Goal: Task Accomplishment & Management: Use online tool/utility

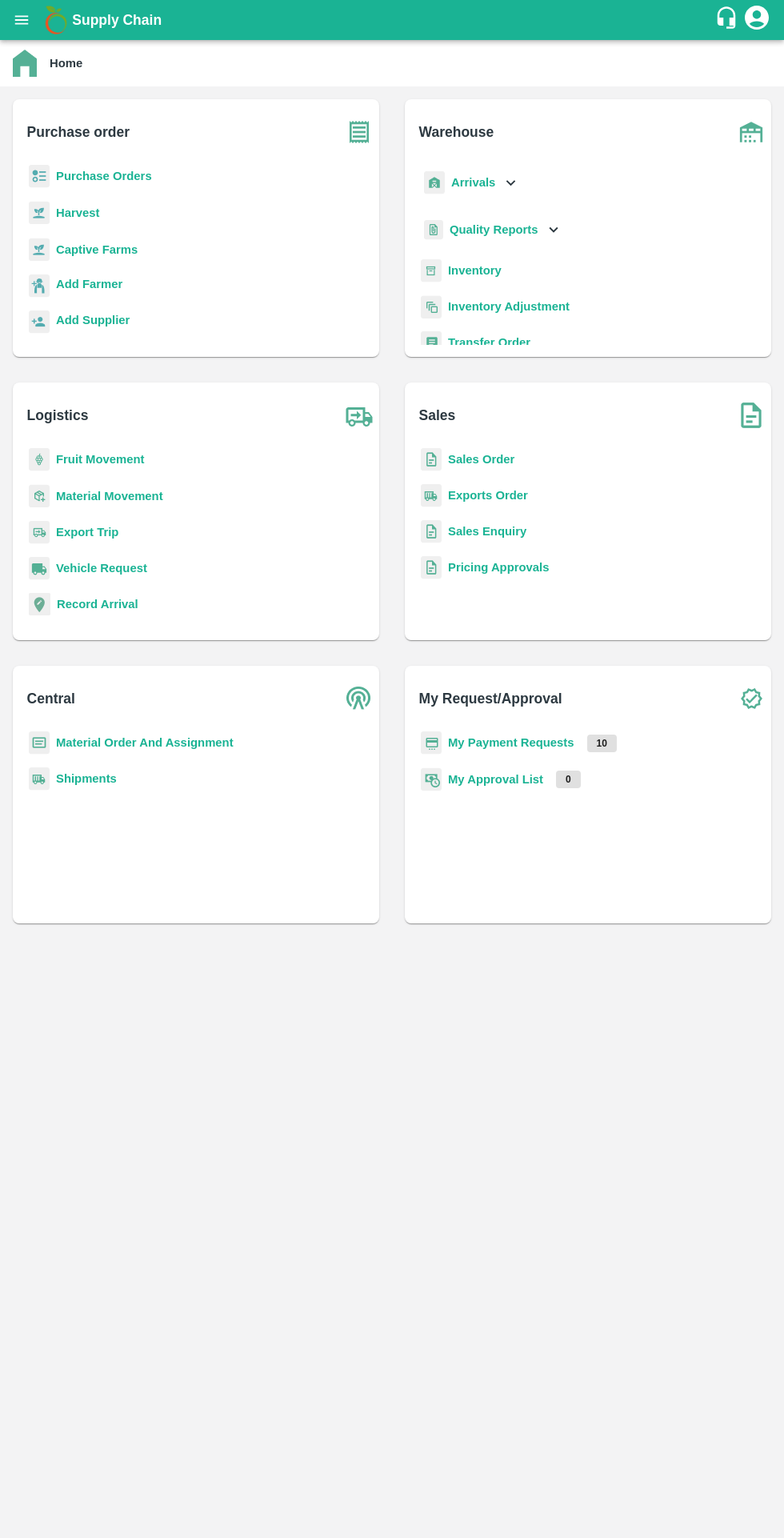
click at [117, 173] on b "Purchase Orders" at bounding box center [103, 176] width 96 height 13
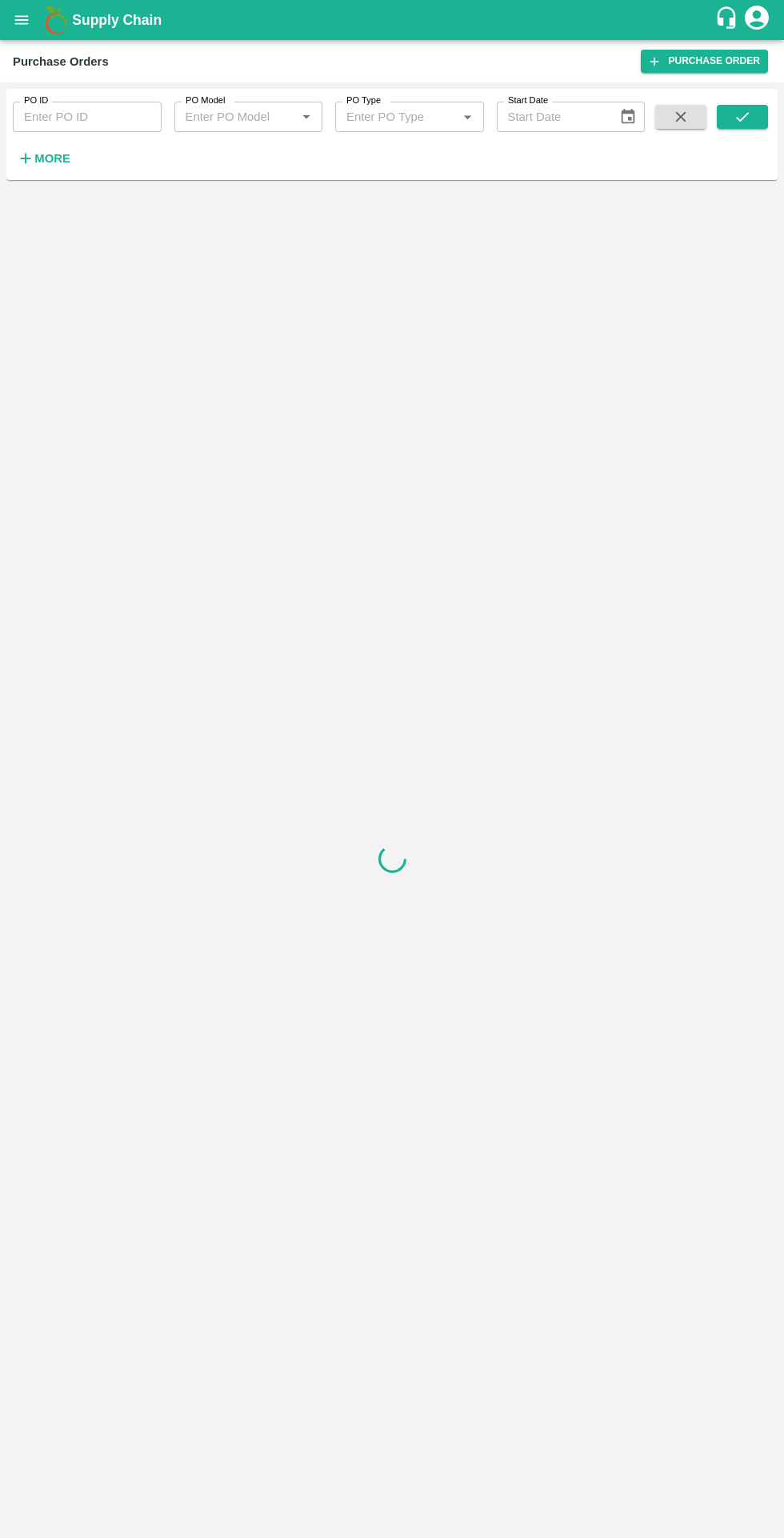
click at [57, 158] on strong "More" at bounding box center [52, 158] width 36 height 13
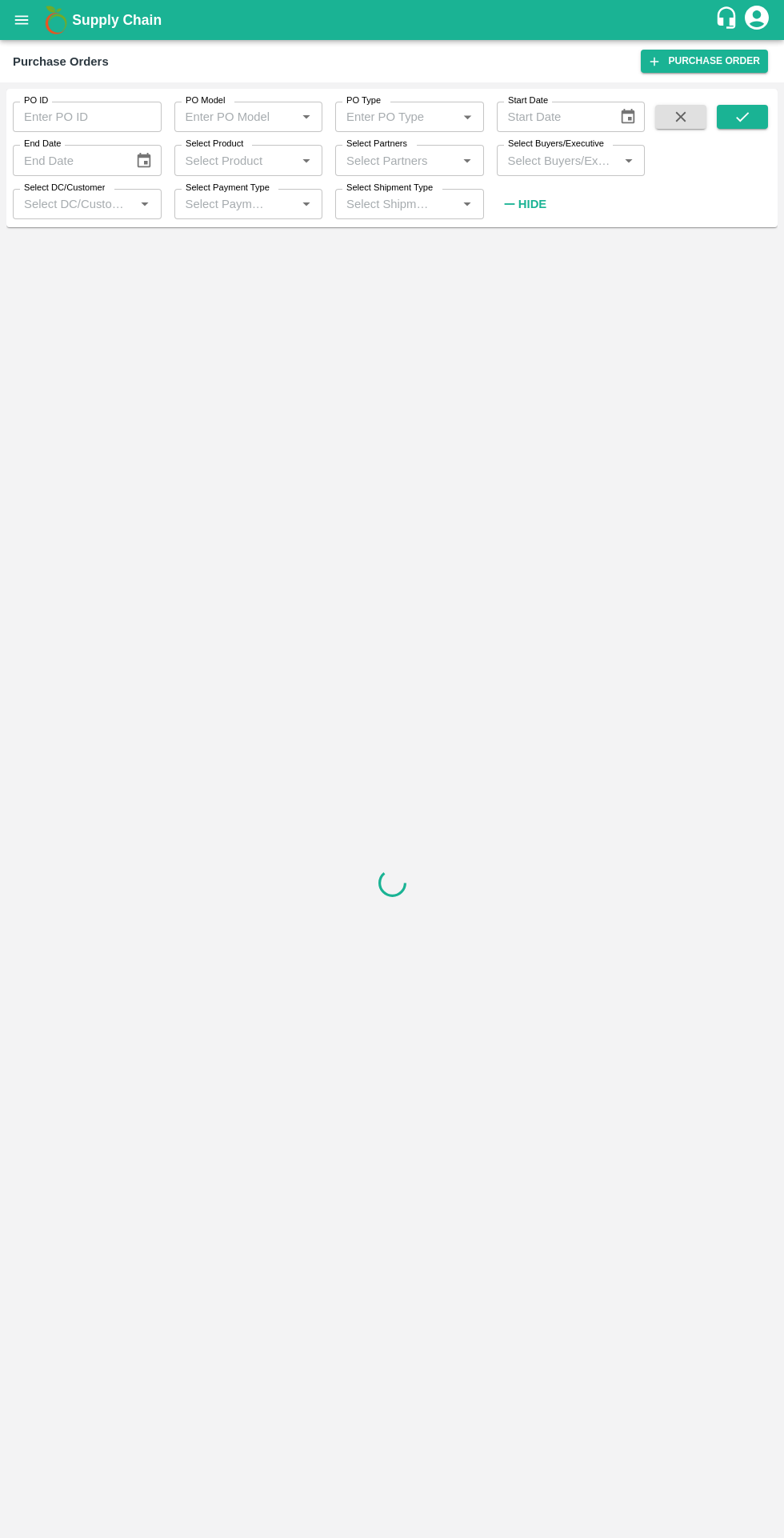
click at [420, 160] on input "Select Partners" at bounding box center [397, 159] width 113 height 21
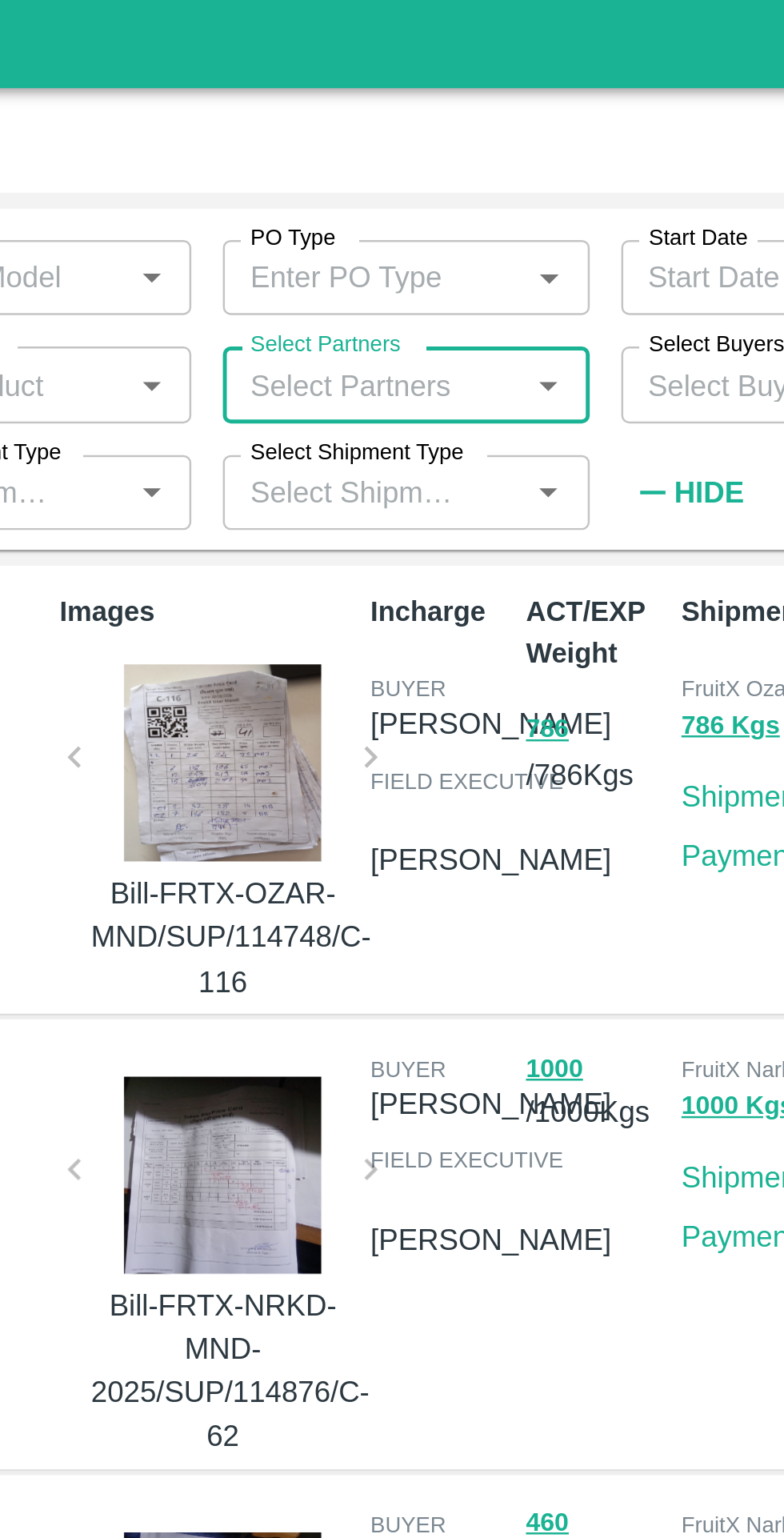
click at [395, 148] on label "Select Partners" at bounding box center [376, 144] width 61 height 13
click at [395, 149] on input "Select Partners" at bounding box center [397, 159] width 113 height 21
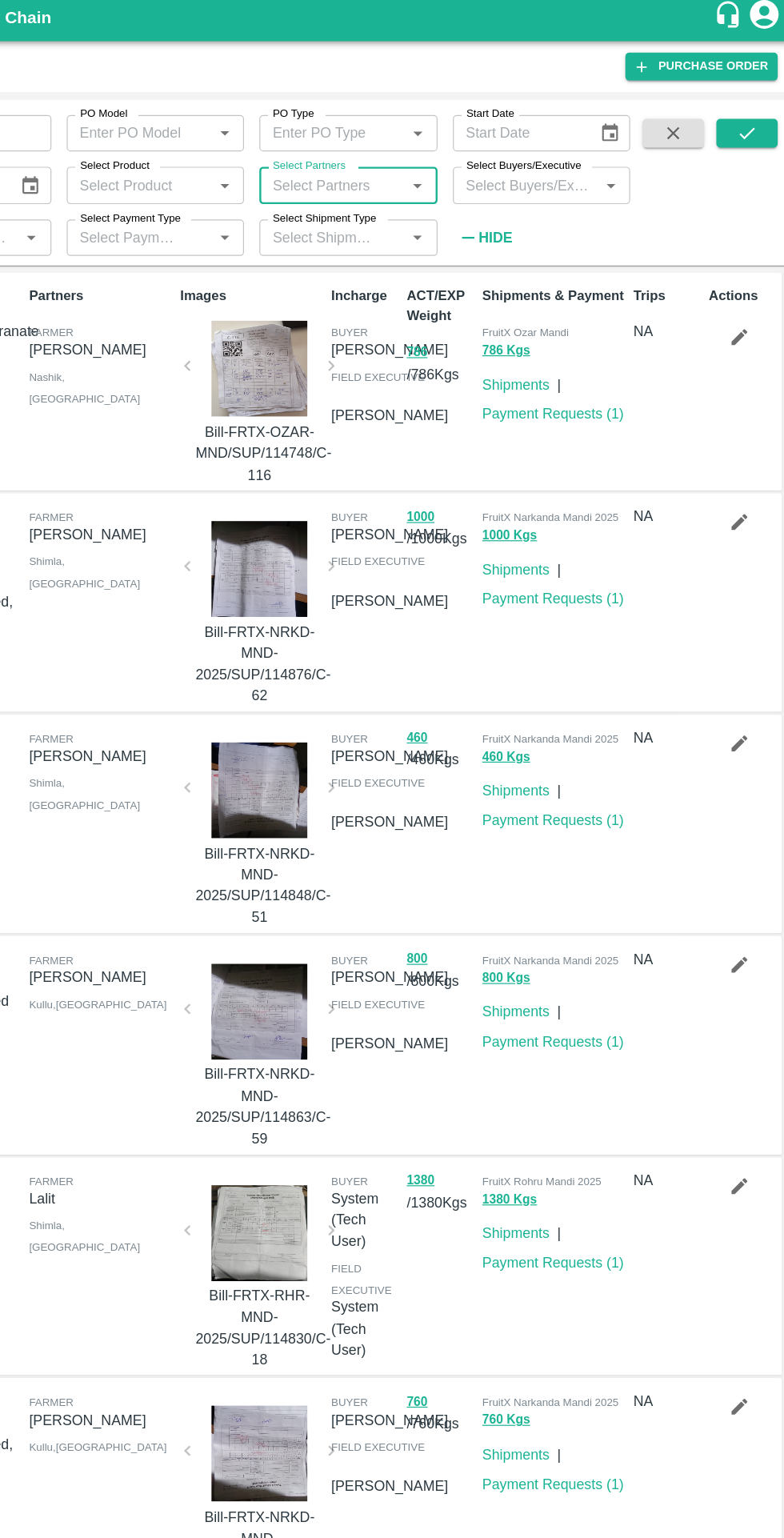
scroll to position [2, 0]
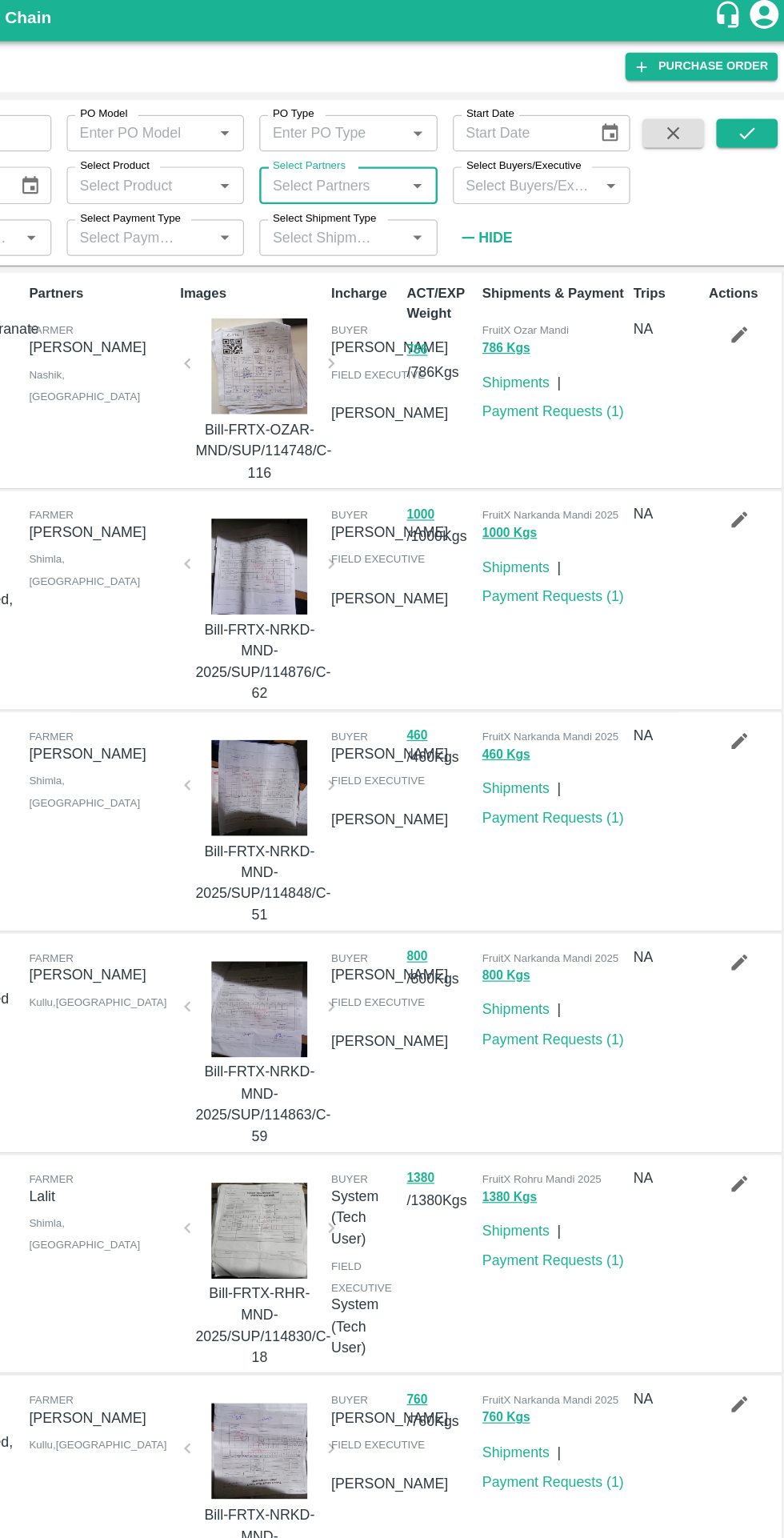
click at [244, 204] on input "Select Payment Type" at bounding box center [226, 203] width 92 height 21
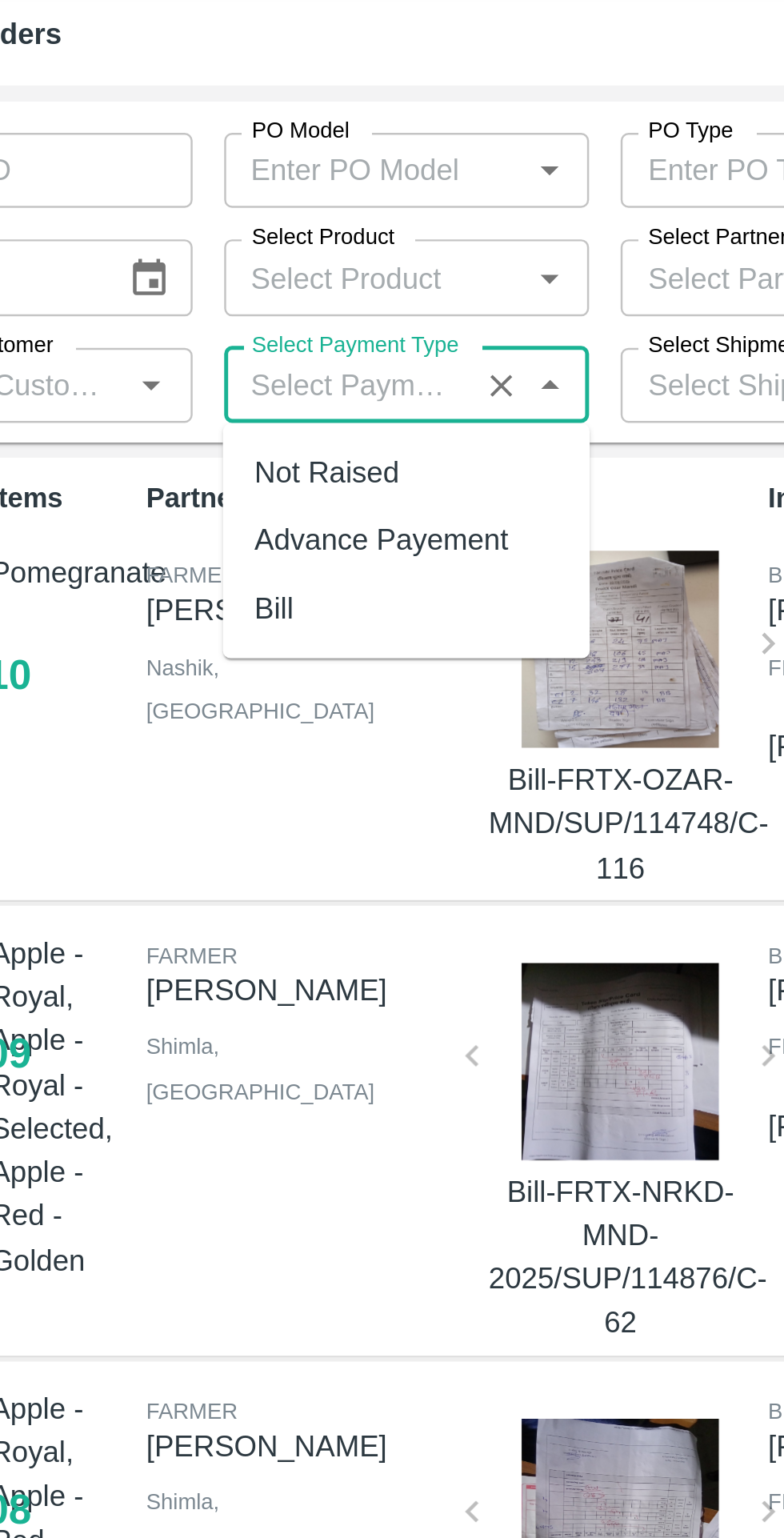
click at [196, 240] on div "Not Raised" at bounding box center [215, 239] width 58 height 17
type input "Not Raised"
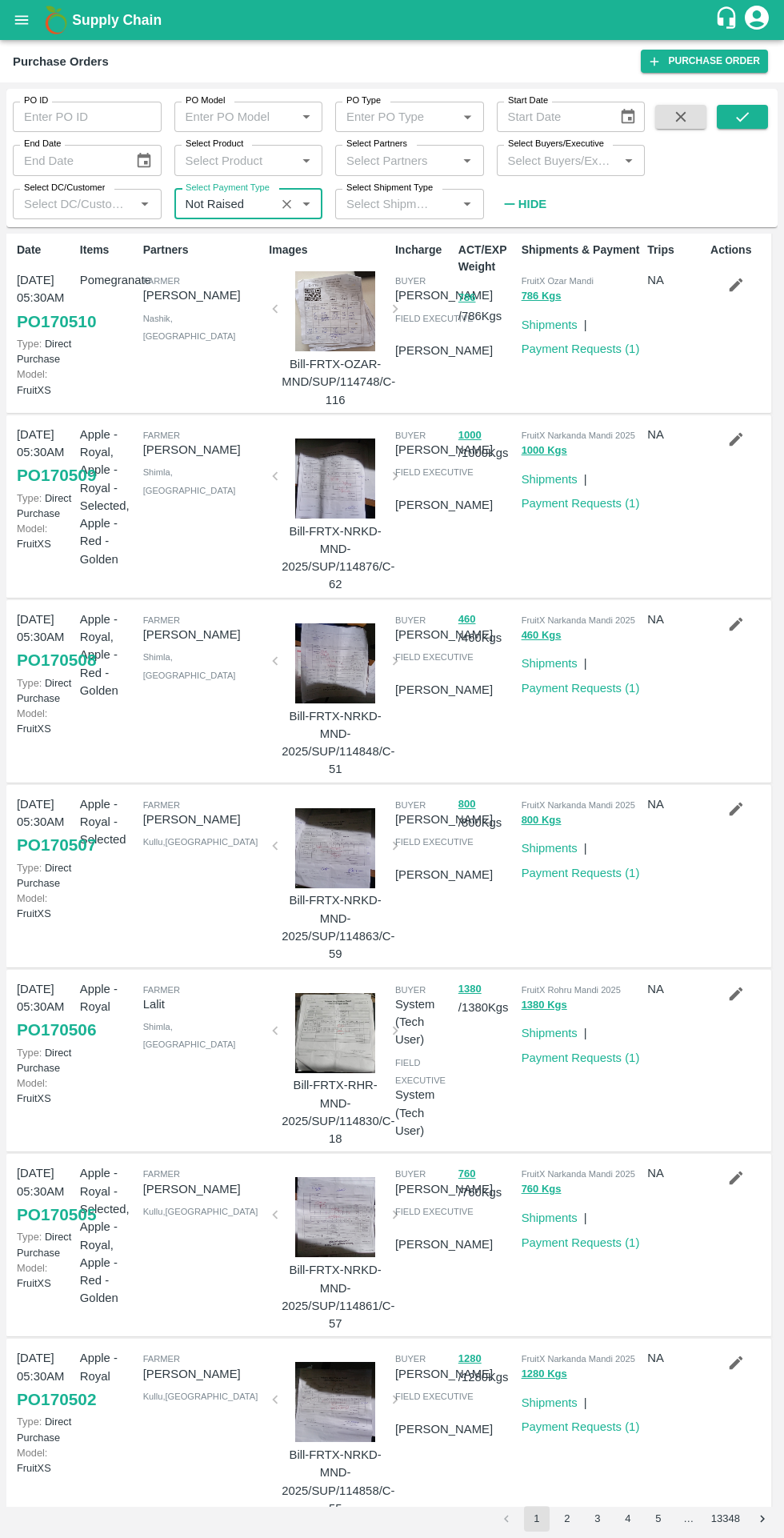
click at [760, 116] on button "submit" at bounding box center [742, 116] width 51 height 24
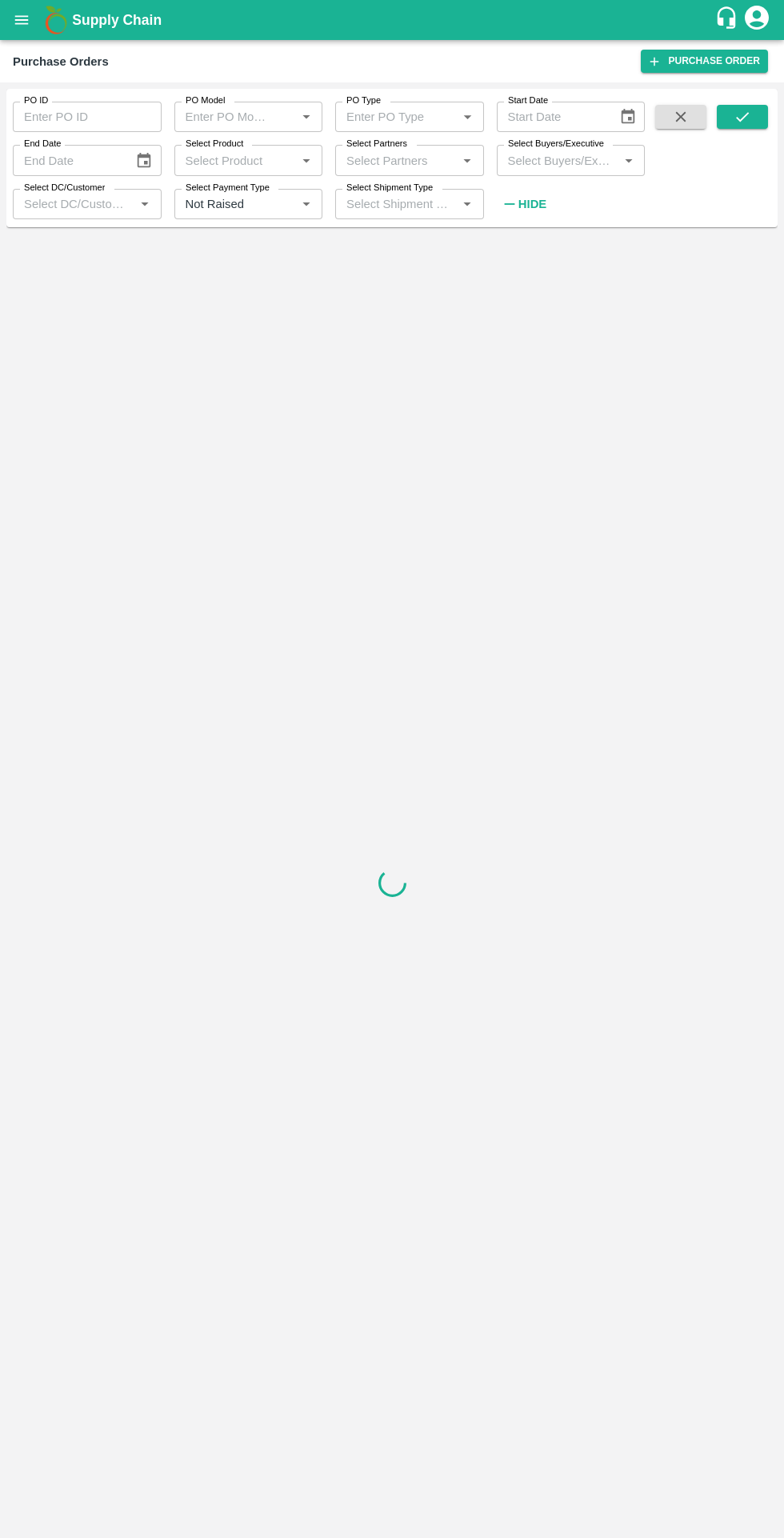
click at [109, 204] on input "Select DC/Customer" at bounding box center [74, 203] width 113 height 21
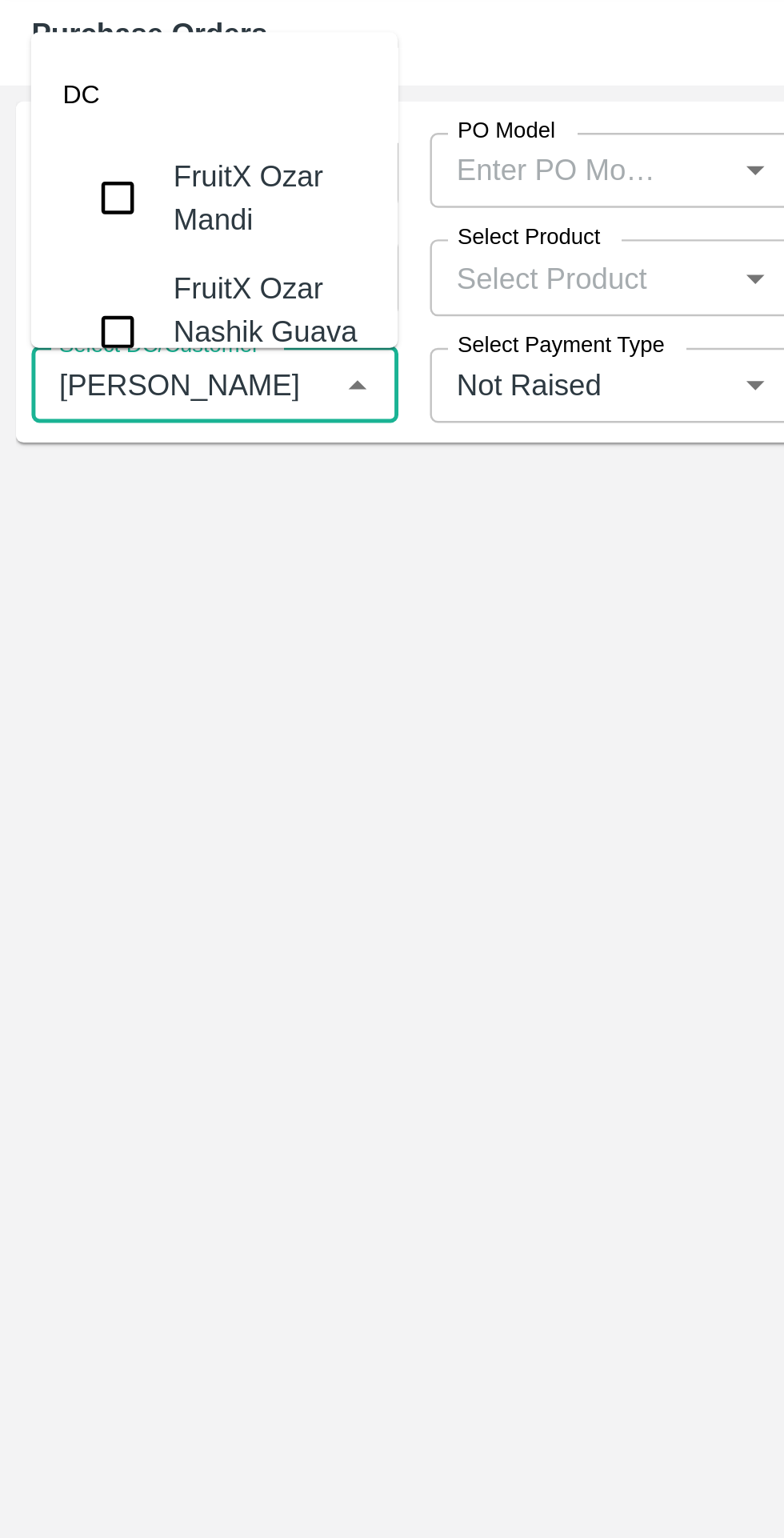
type input "ozar"
click at [52, 130] on input "checkbox" at bounding box center [48, 128] width 32 height 32
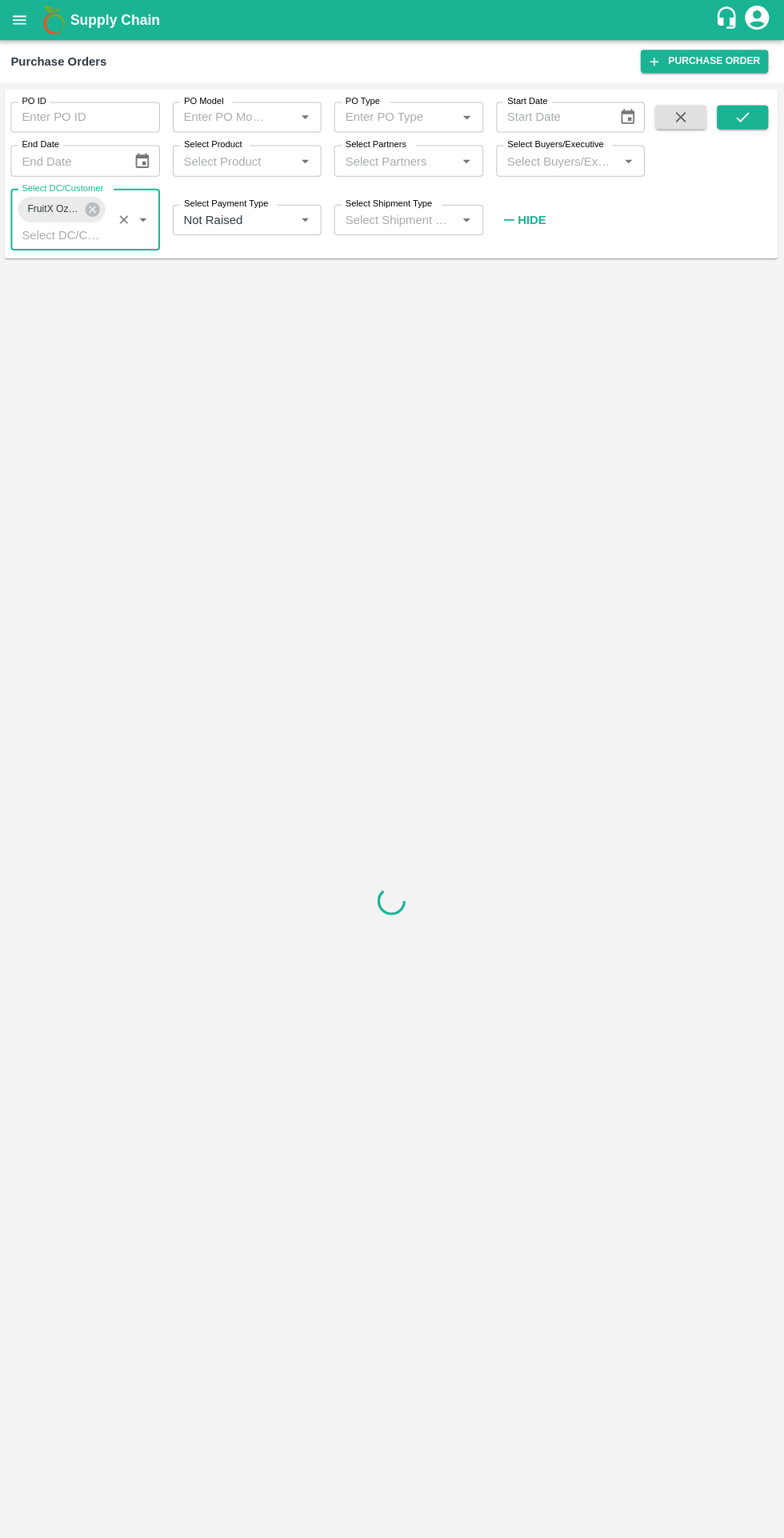
click at [743, 116] on icon "submit" at bounding box center [743, 117] width 13 height 10
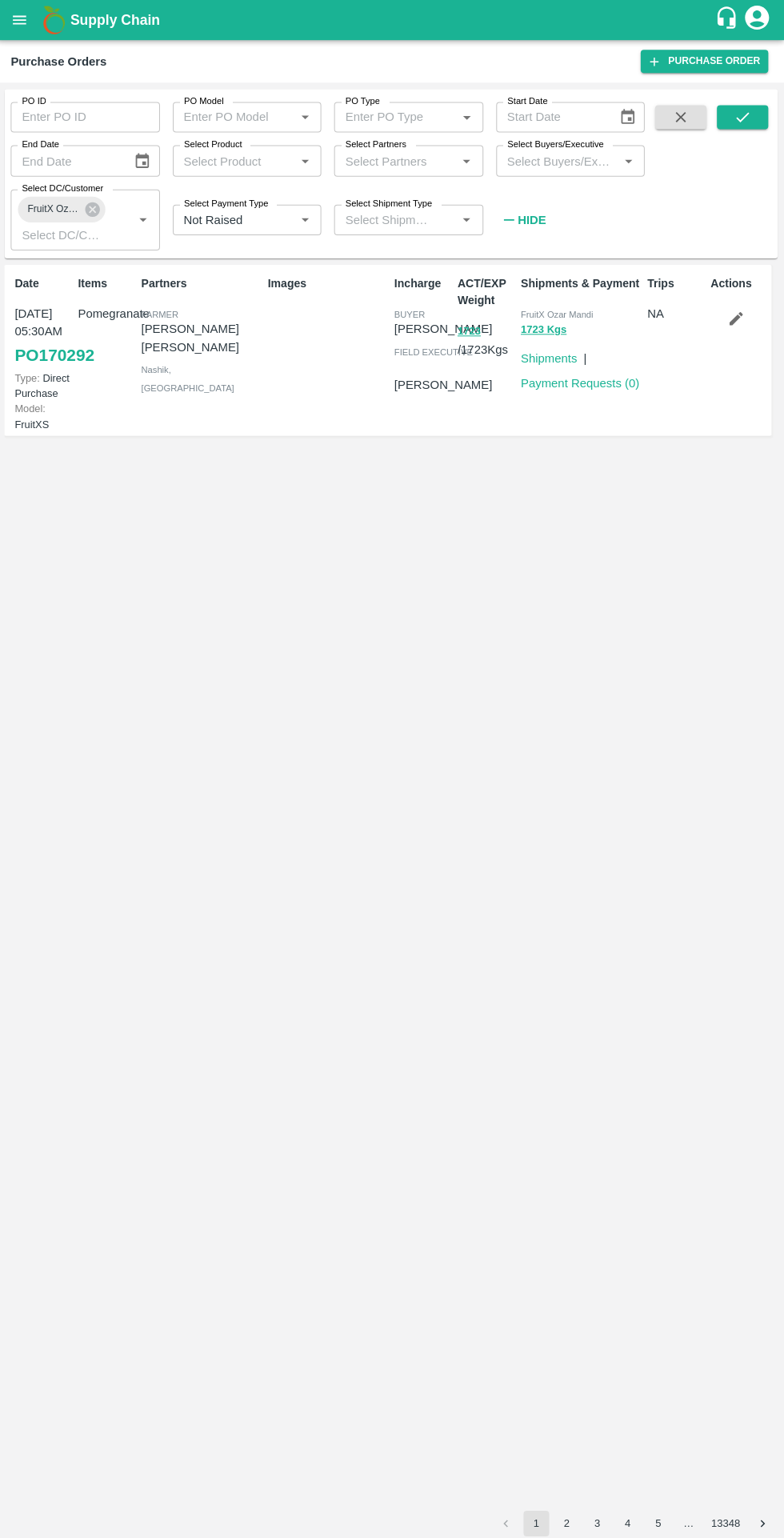
click at [609, 381] on link "Payment Requests ( 0 )" at bounding box center [581, 382] width 118 height 13
